Goal: Task Accomplishment & Management: Manage account settings

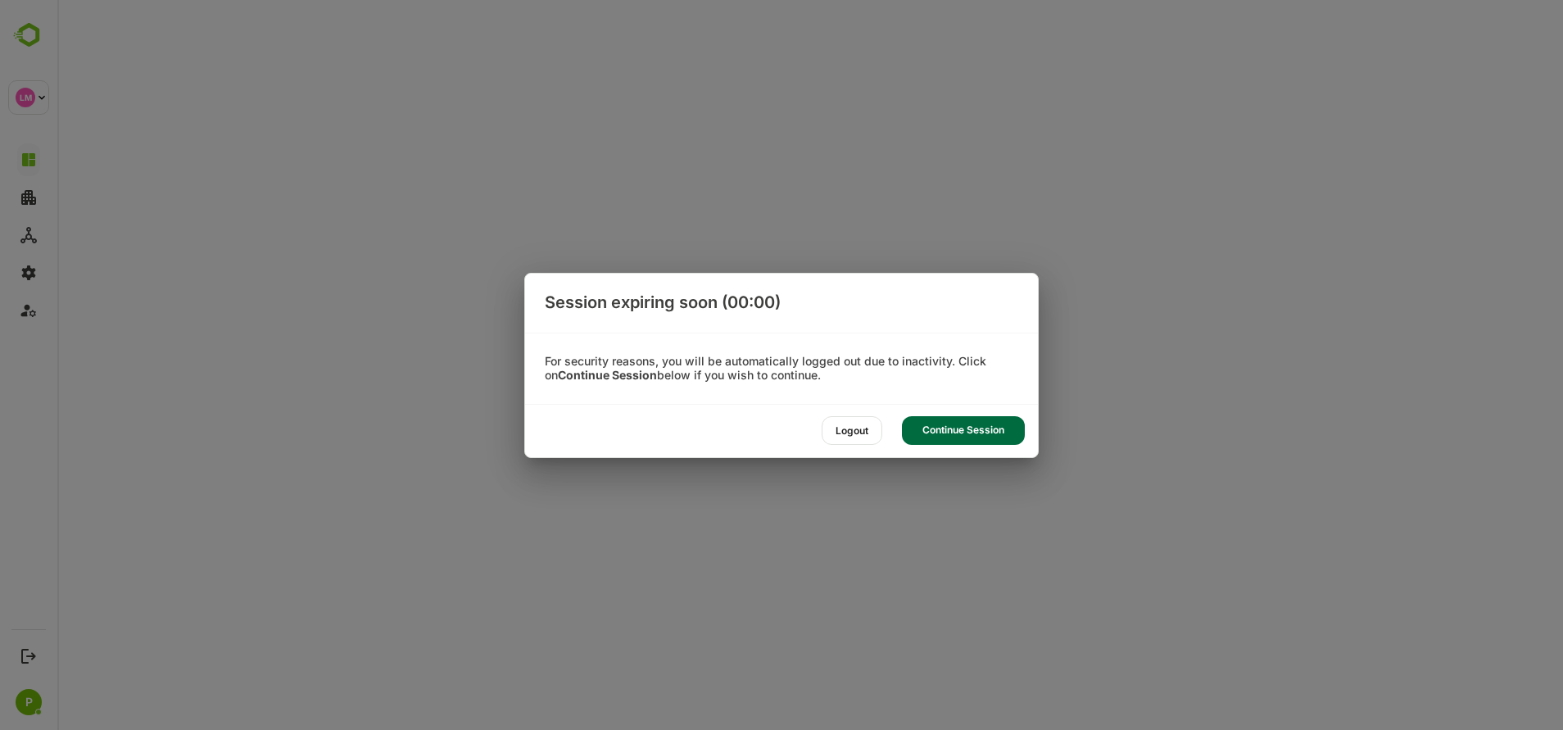
click at [1096, 437] on div "Session expiring soon (00:00) For security reasons, you will be automatically l…" at bounding box center [781, 365] width 1563 height 730
click at [903, 420] on div "Continue Session" at bounding box center [963, 430] width 123 height 29
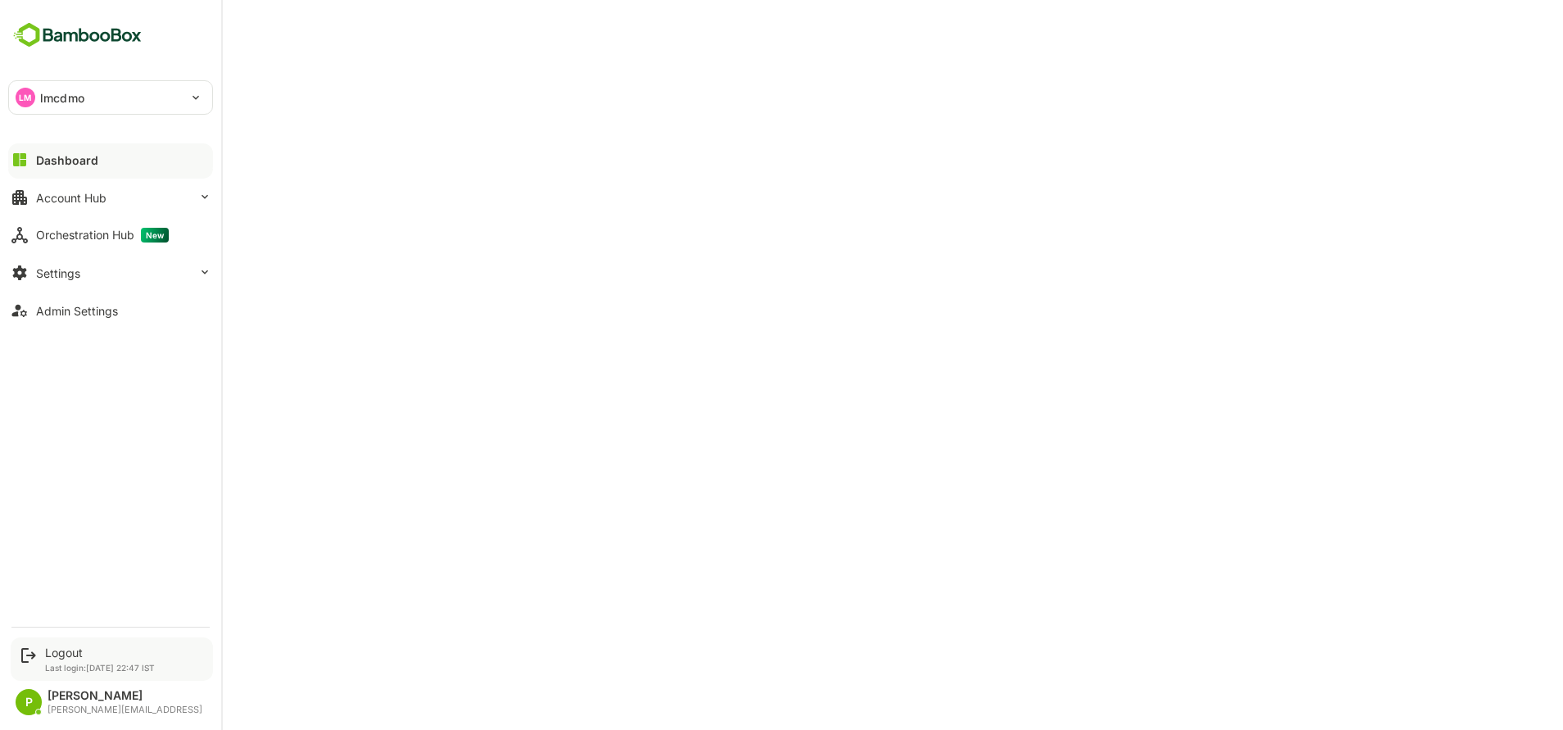
click at [60, 644] on div "Logout Last login: [DATE] 22:47 IST" at bounding box center [112, 658] width 202 height 43
click at [97, 658] on div "Logout" at bounding box center [100, 653] width 110 height 14
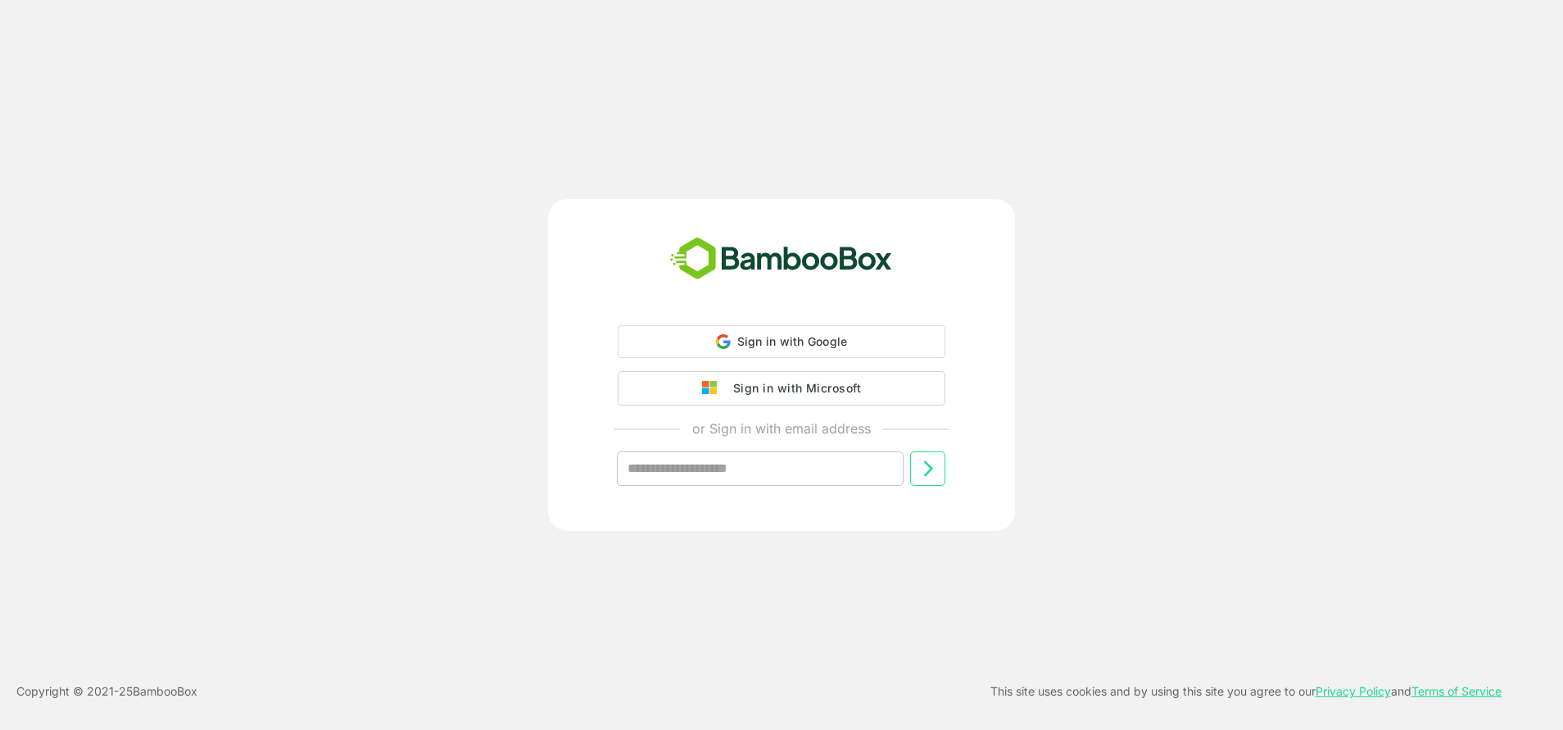
click at [763, 310] on div "Sign in with Google Sign in with Google. Opens in new tab Sign in with Microsof…" at bounding box center [781, 365] width 467 height 332
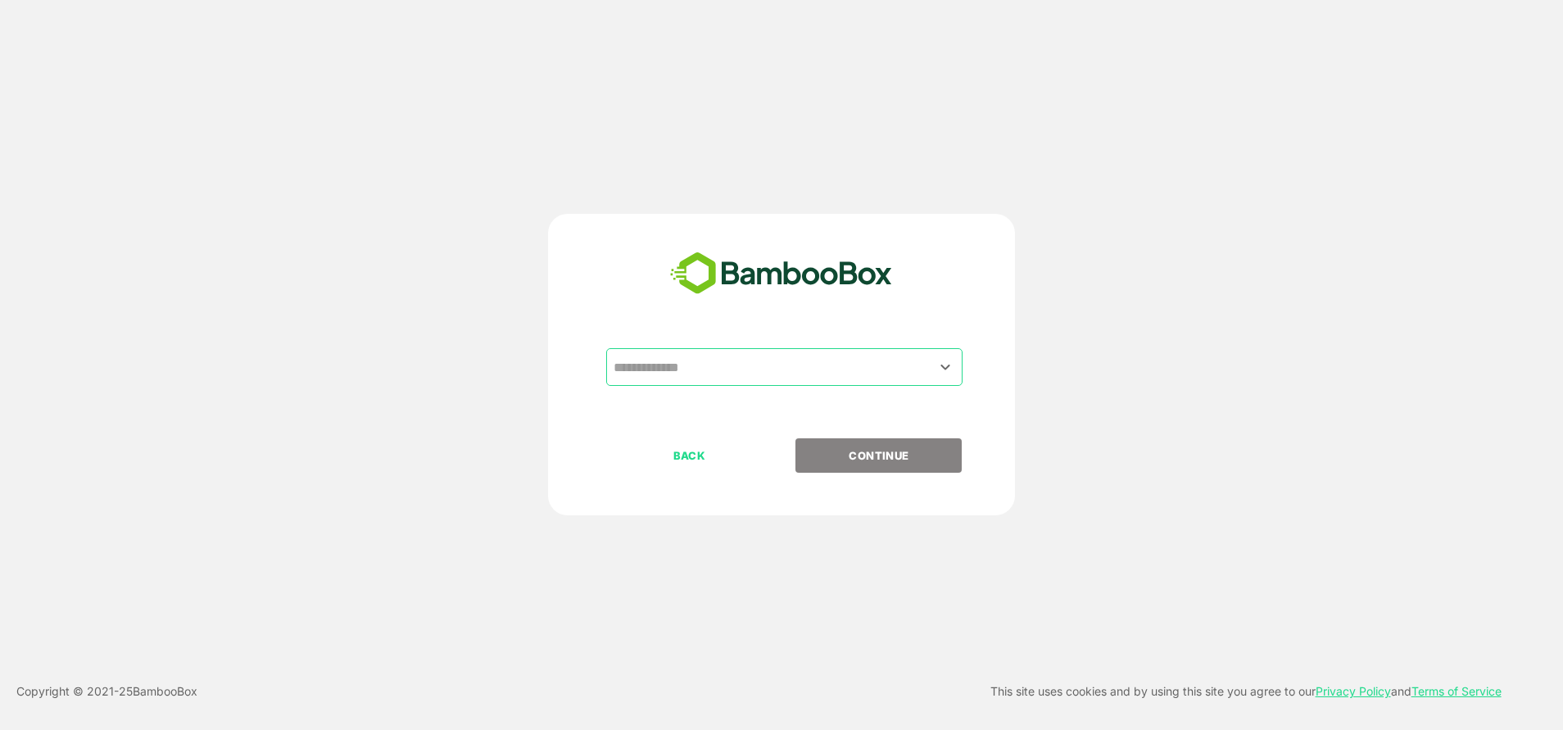
click at [708, 379] on input "text" at bounding box center [785, 366] width 350 height 31
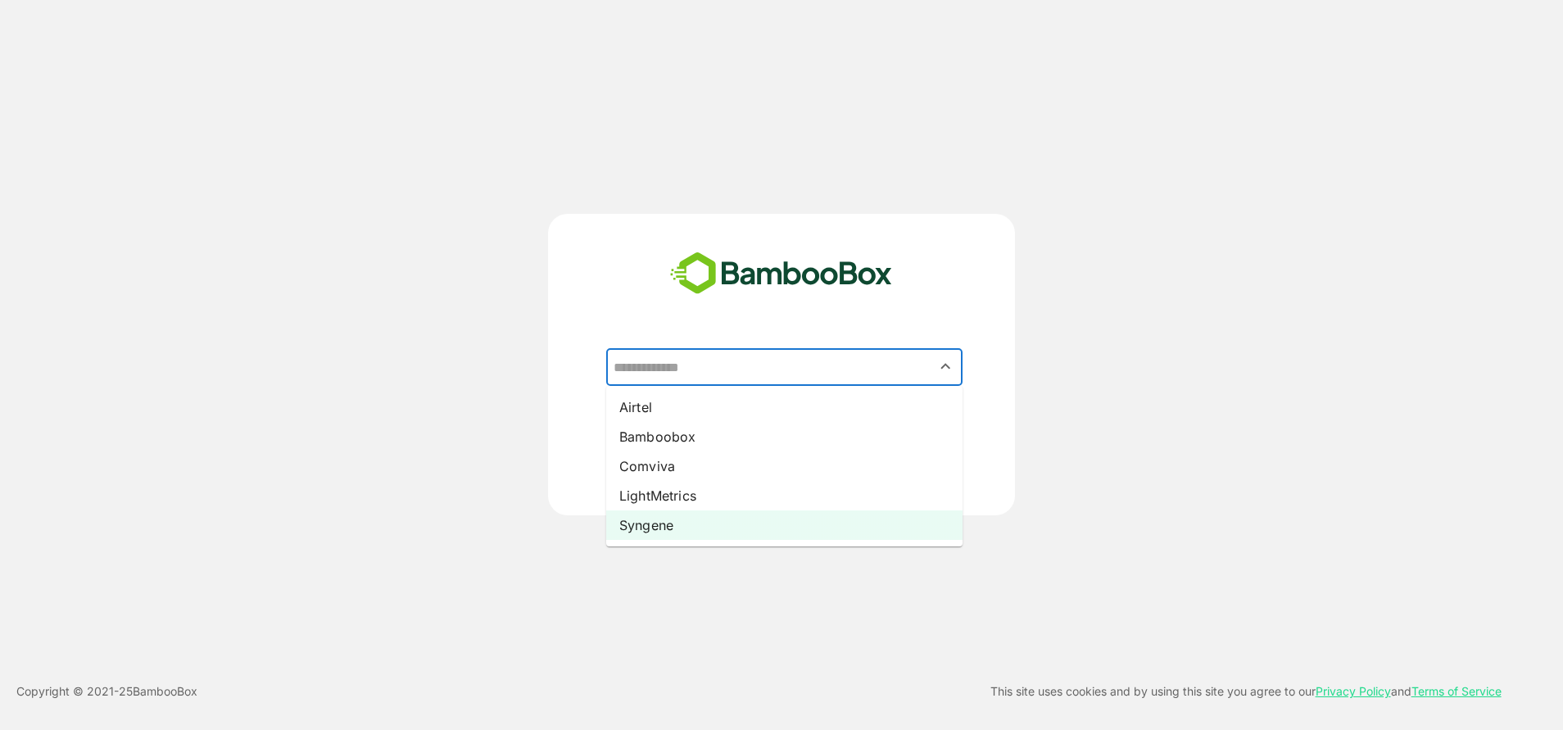
click at [669, 533] on li "Syngene" at bounding box center [784, 524] width 356 height 29
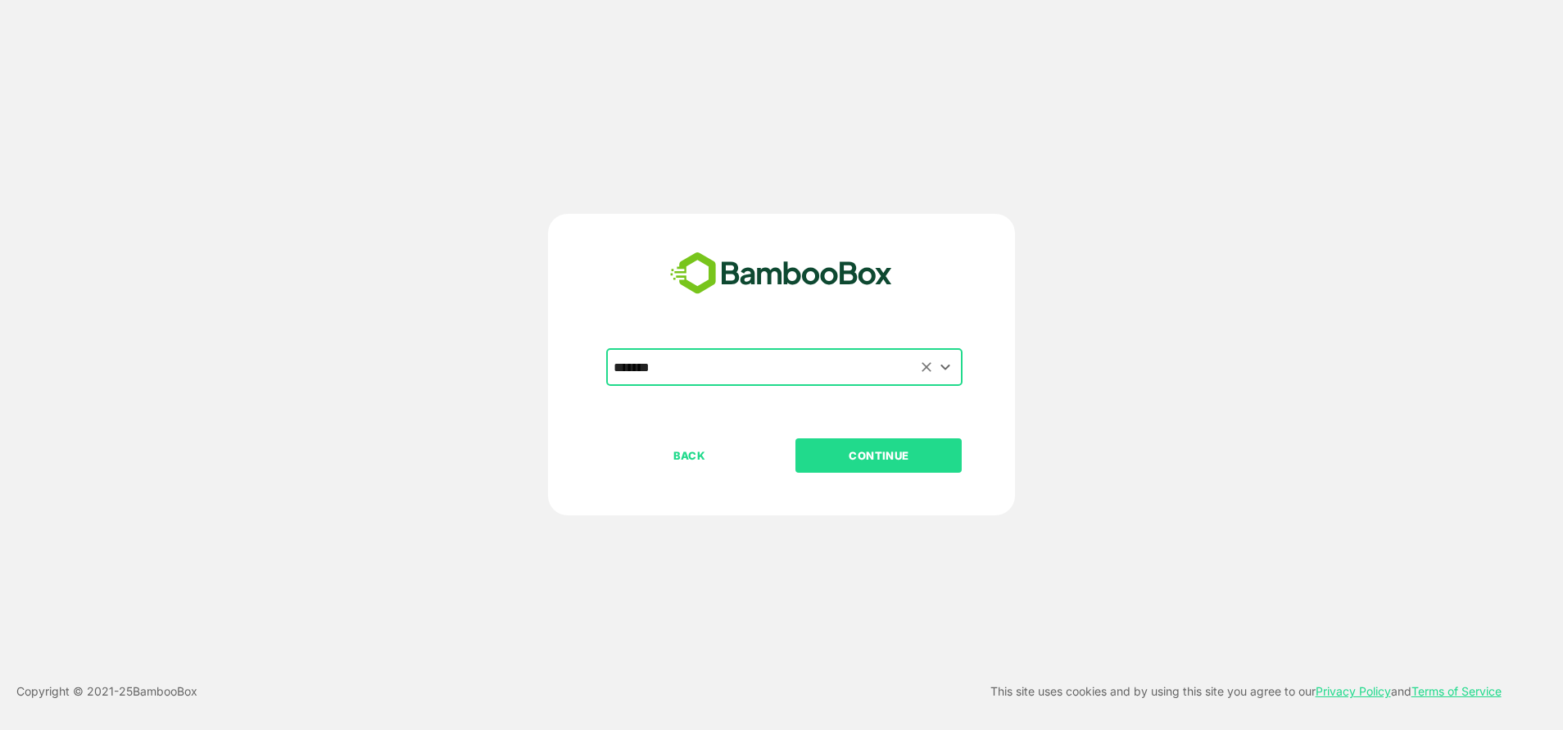
click at [939, 368] on icon "Open" at bounding box center [946, 367] width 20 height 20
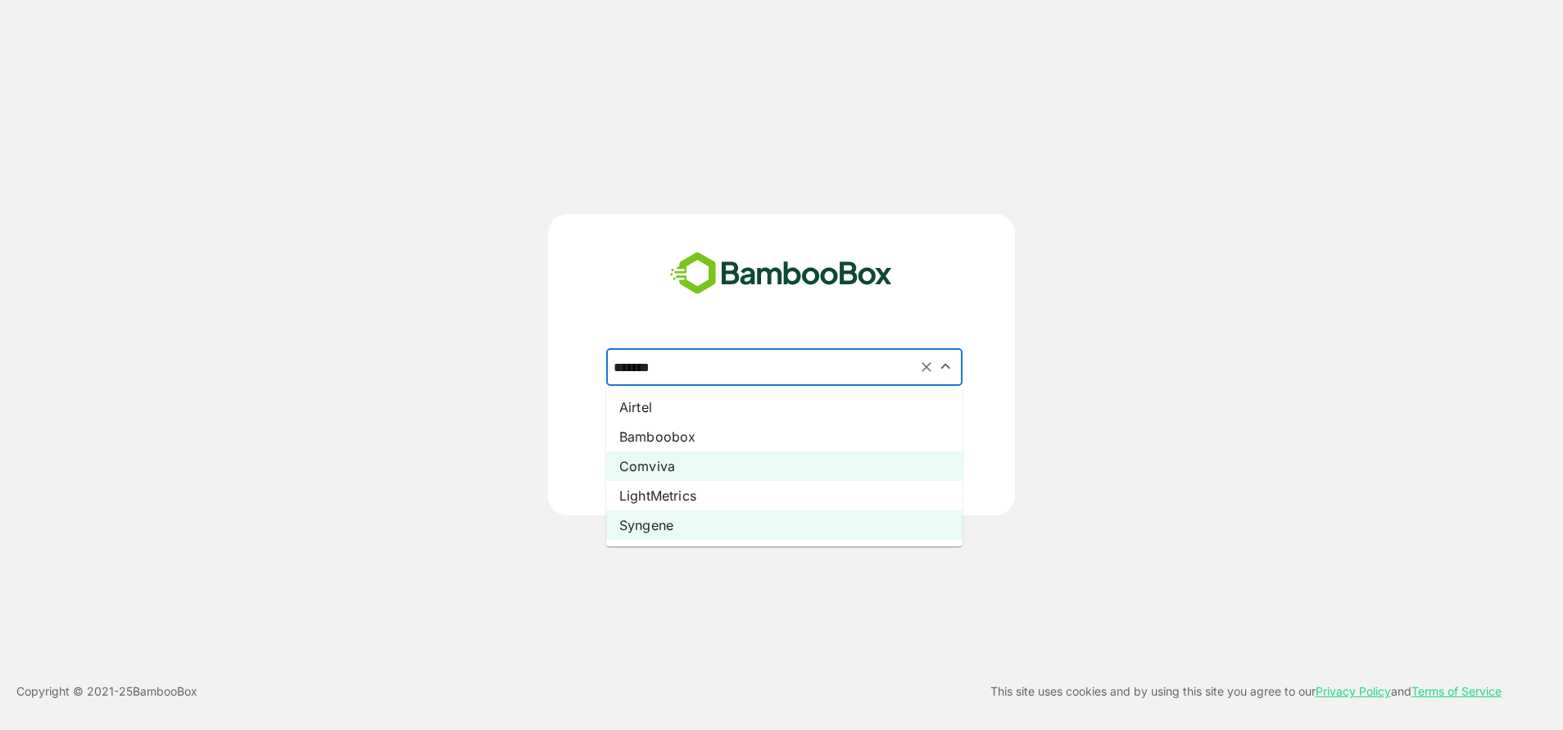
click at [652, 464] on li "Comviva" at bounding box center [784, 465] width 356 height 29
type input "*******"
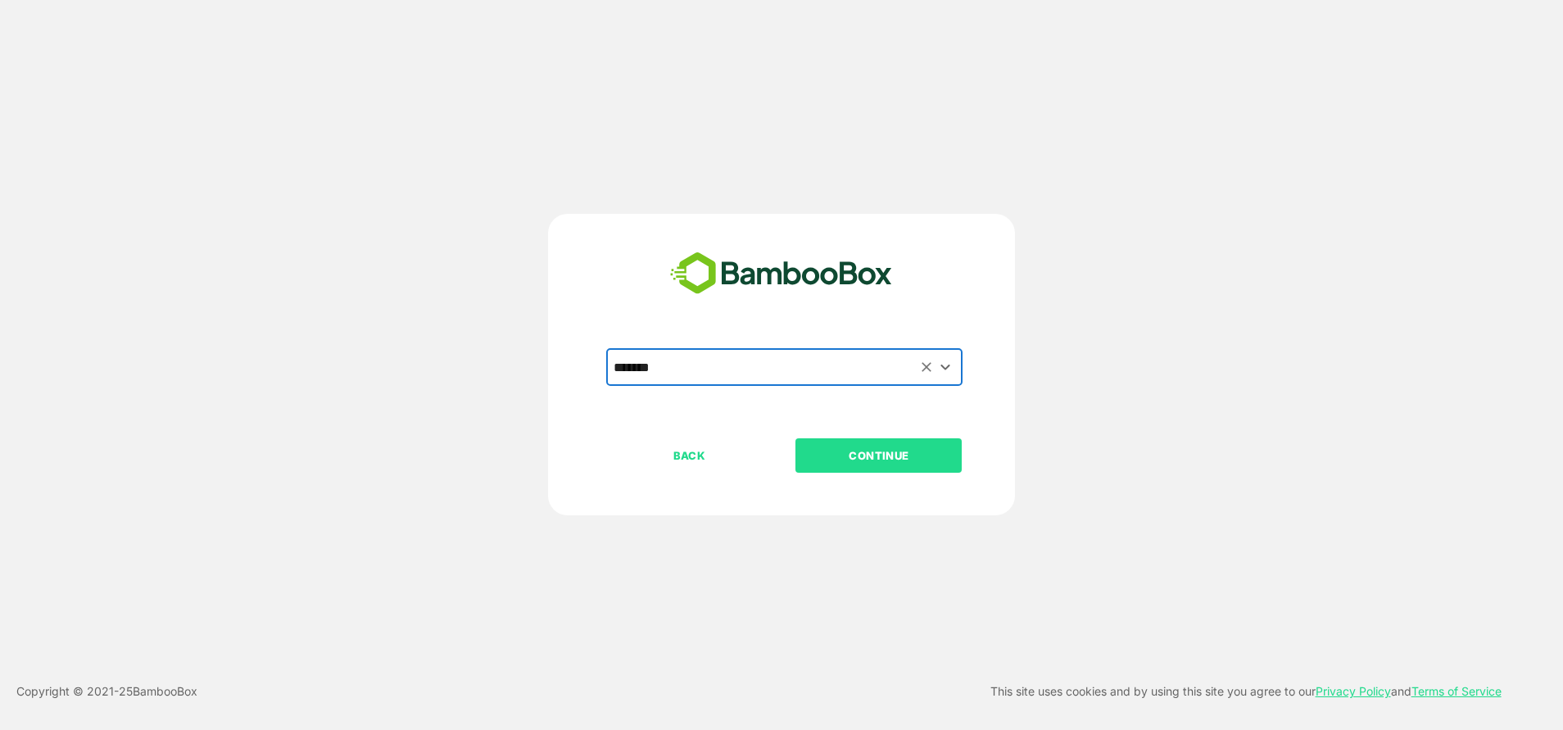
click at [862, 448] on p "CONTINUE" at bounding box center [879, 455] width 164 height 18
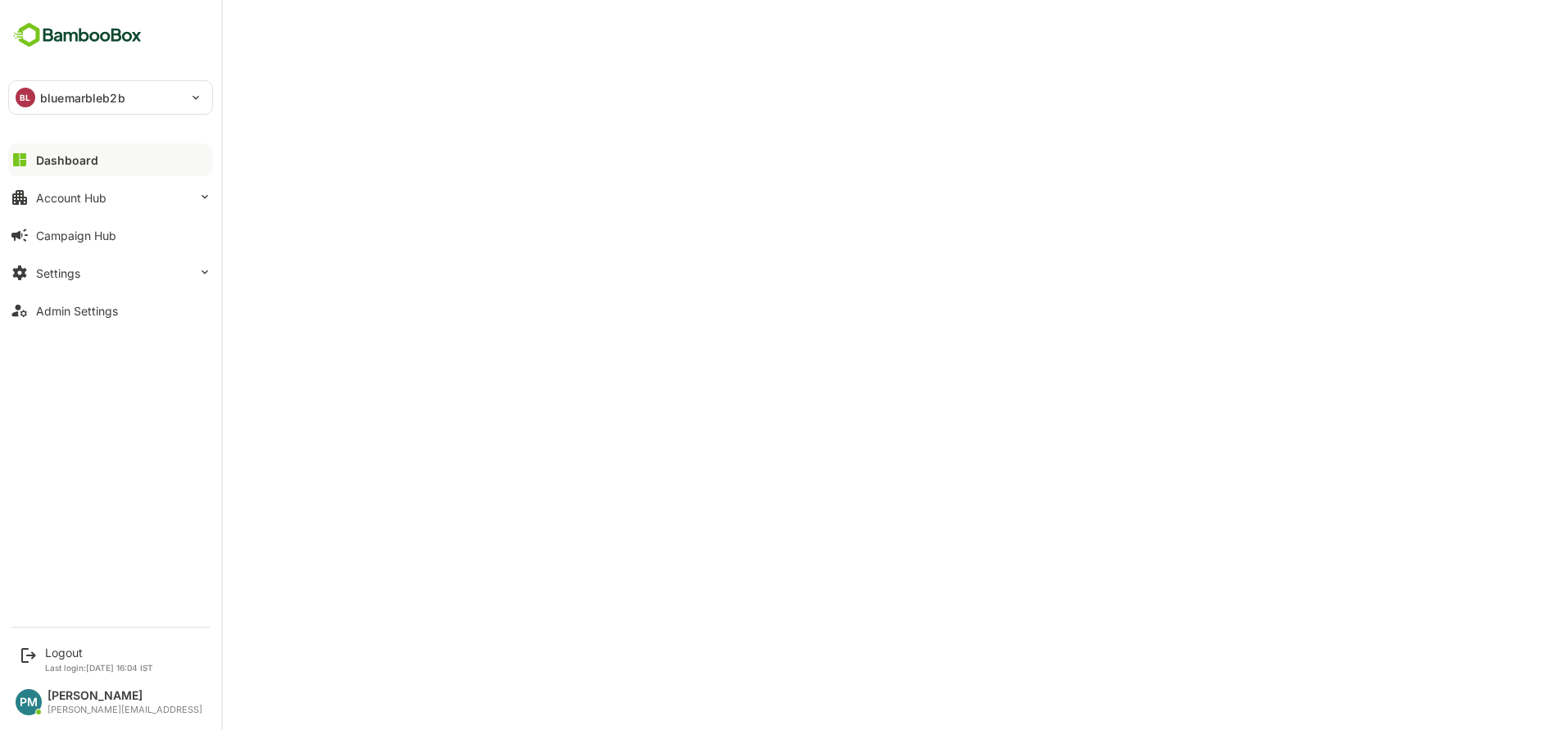
click at [131, 117] on div "**********" at bounding box center [110, 308] width 221 height 617
click at [116, 103] on p "bluemarbleb2b" at bounding box center [82, 97] width 85 height 17
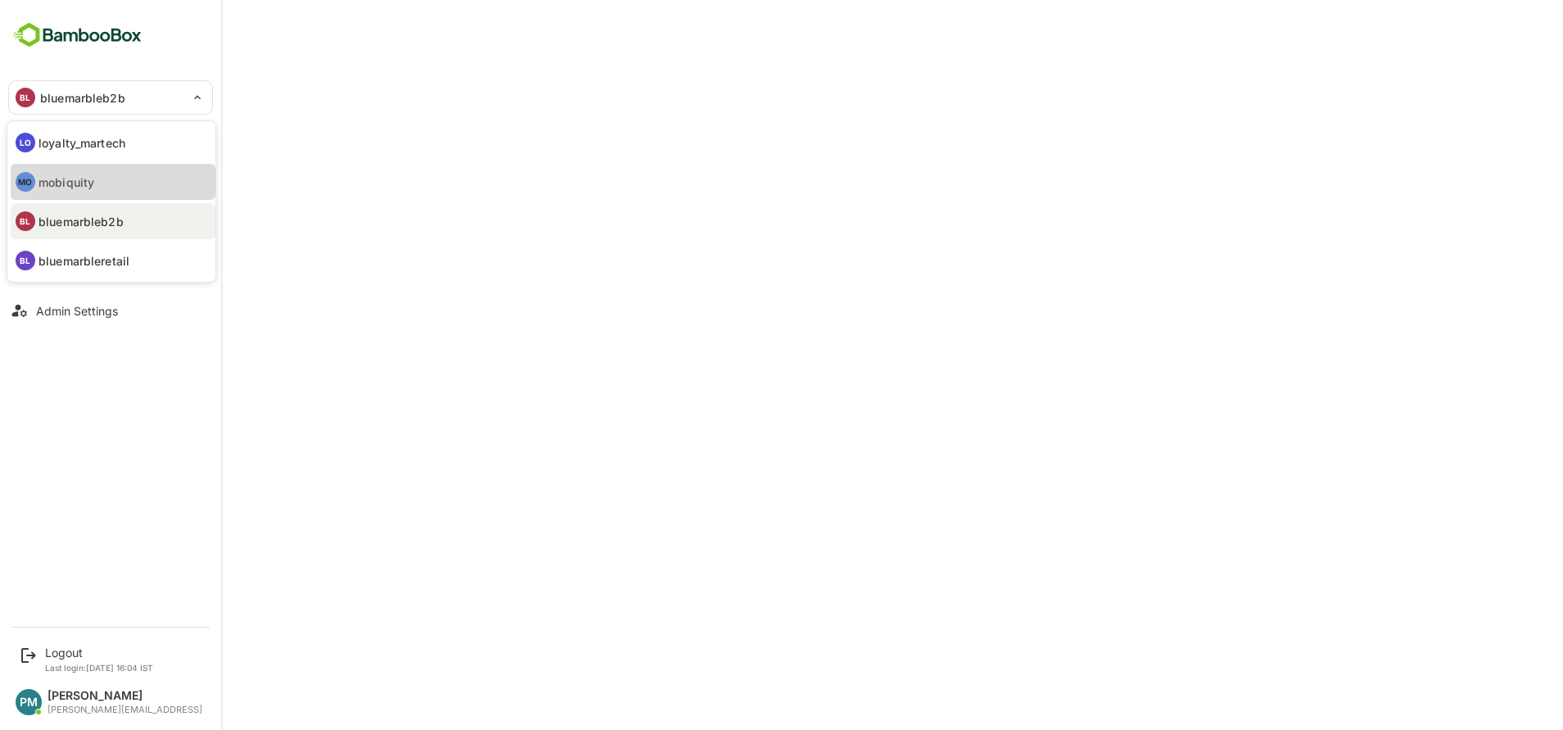
click at [66, 184] on p "mobiquity" at bounding box center [67, 182] width 56 height 17
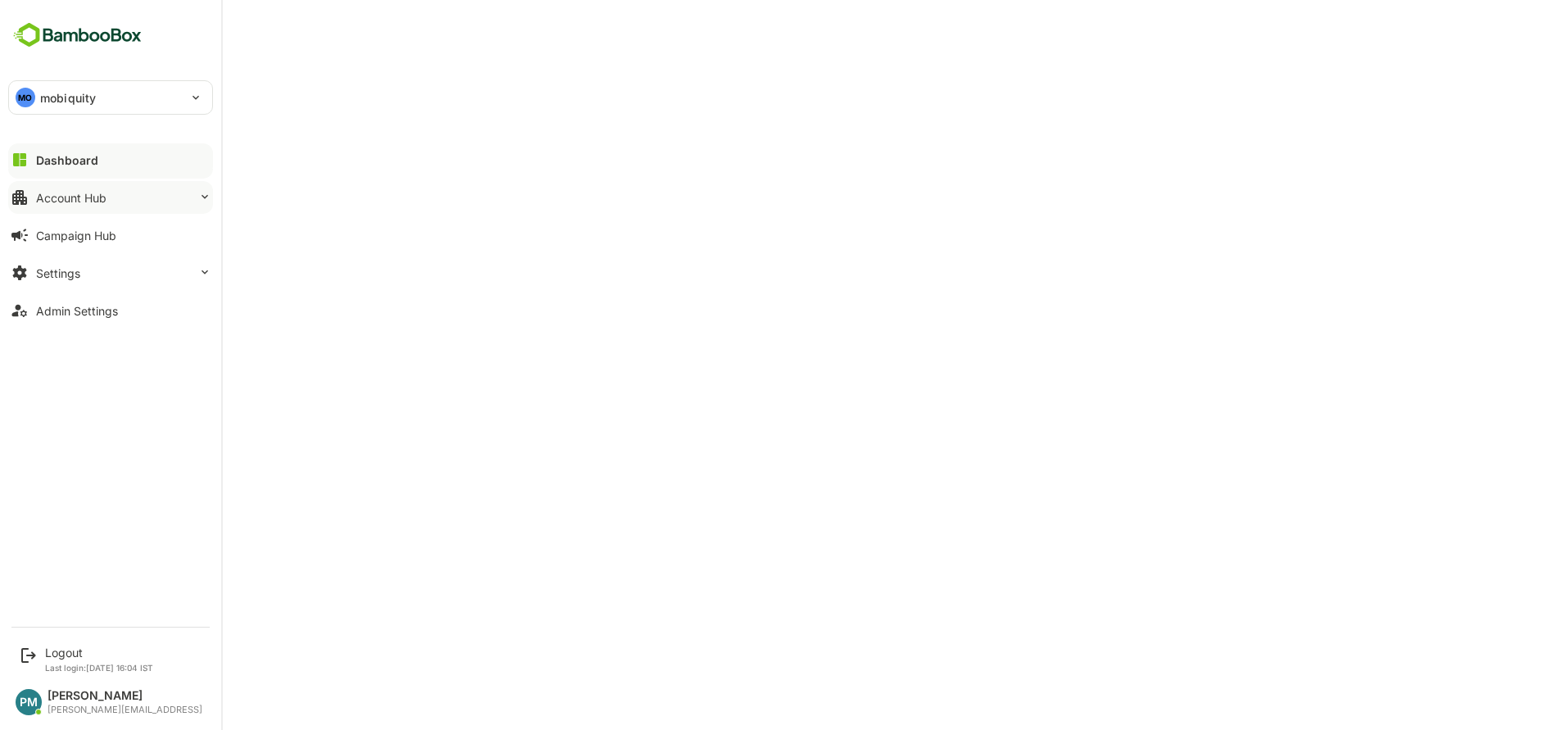
click at [93, 198] on div "Account Hub" at bounding box center [71, 198] width 70 height 14
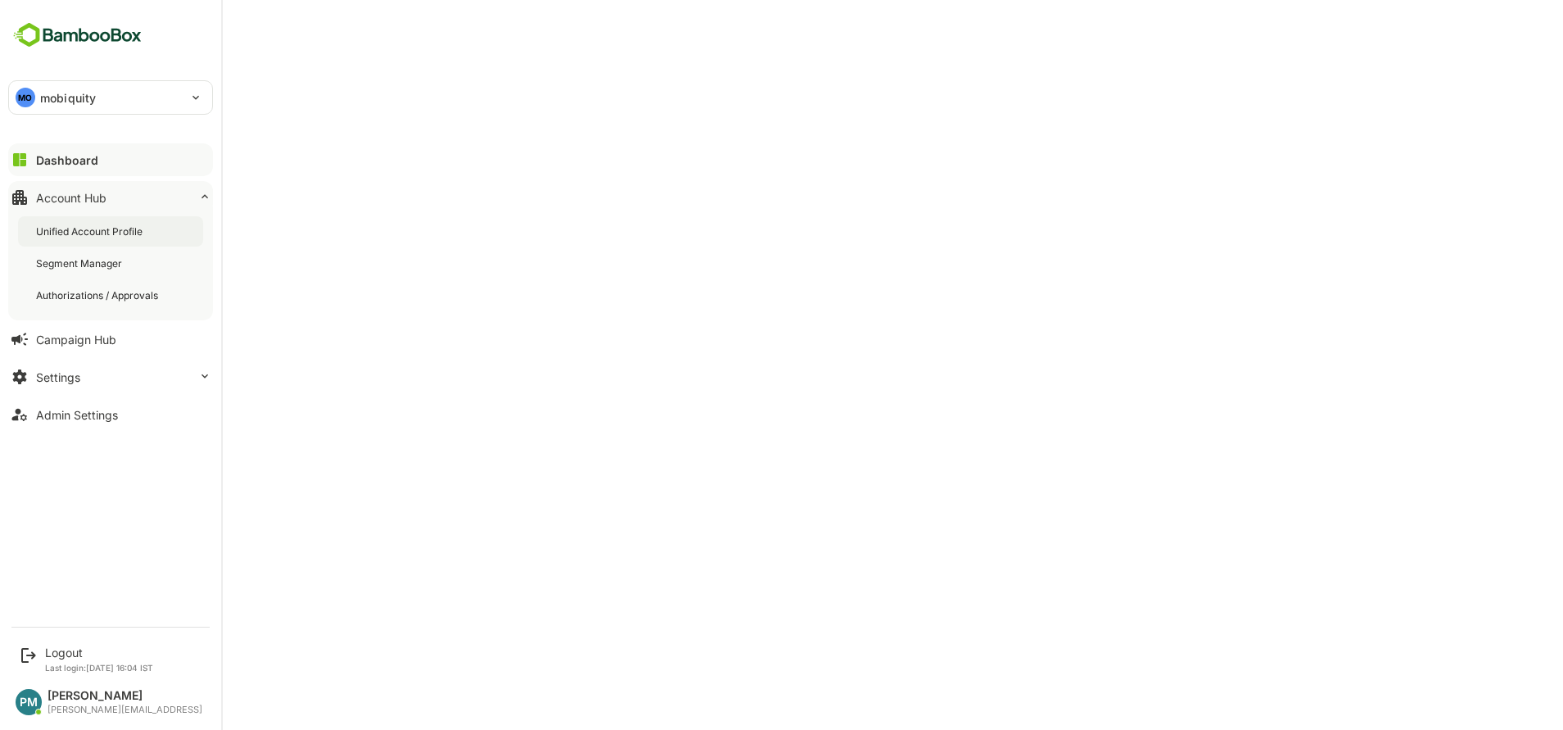
click at [103, 238] on div "Unified Account Profile" at bounding box center [91, 231] width 110 height 14
click at [134, 379] on button "Settings" at bounding box center [110, 376] width 205 height 33
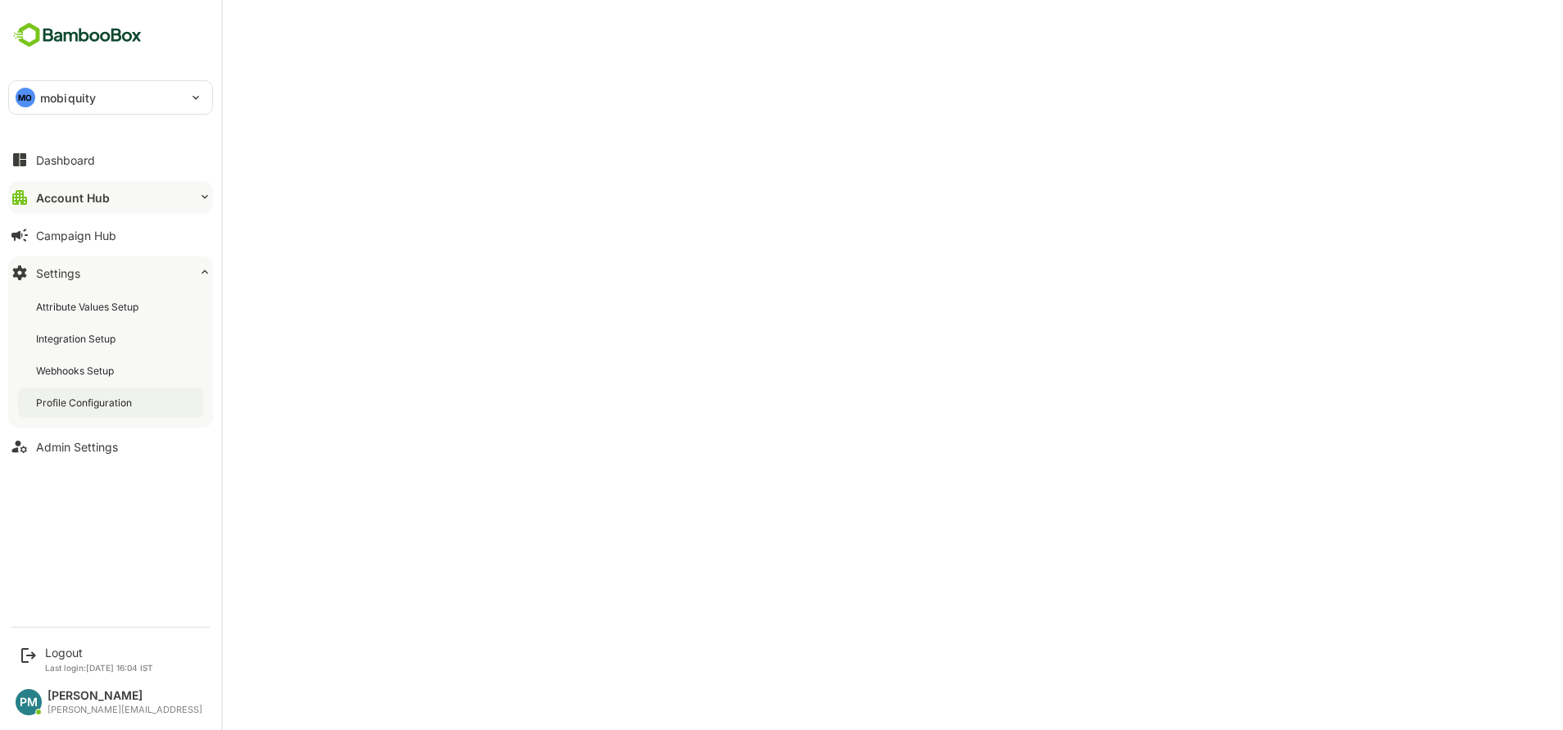
click at [138, 407] on div "Profile Configuration" at bounding box center [110, 403] width 185 height 30
